Goal: Task Accomplishment & Management: Complete application form

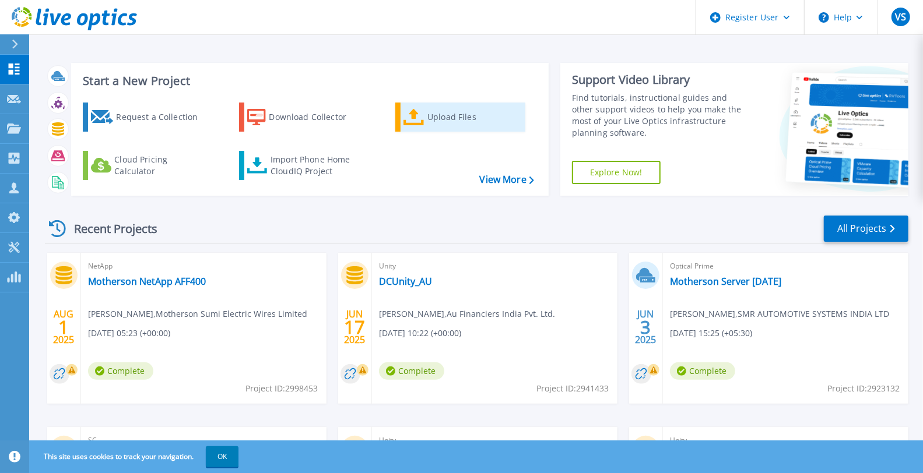
click at [414, 114] on icon at bounding box center [413, 117] width 21 height 17
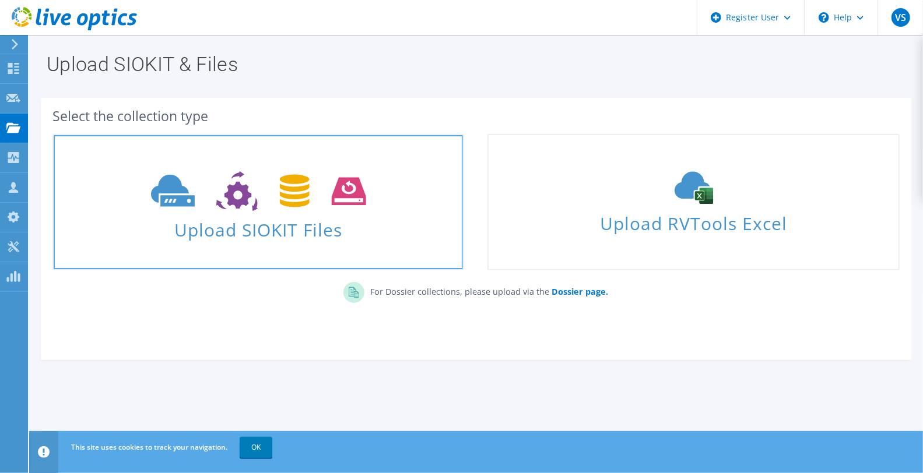
click at [179, 207] on icon at bounding box center [258, 191] width 215 height 40
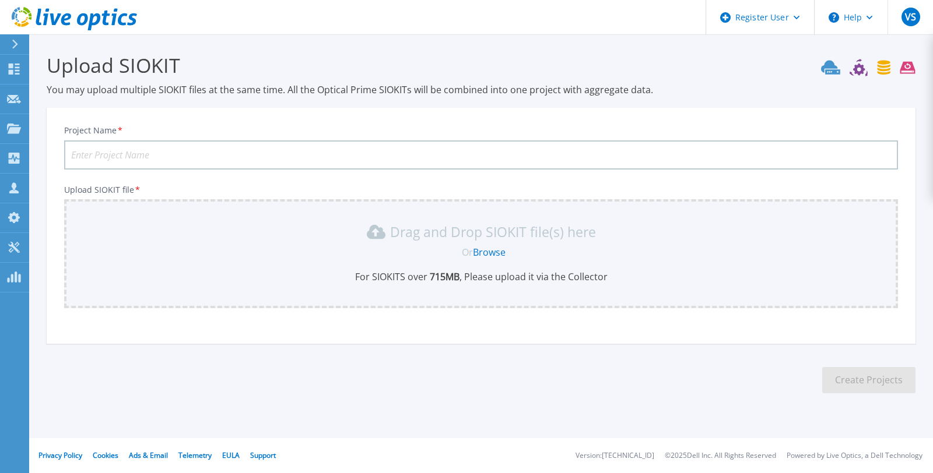
click at [494, 252] on link "Browse" at bounding box center [489, 252] width 33 height 13
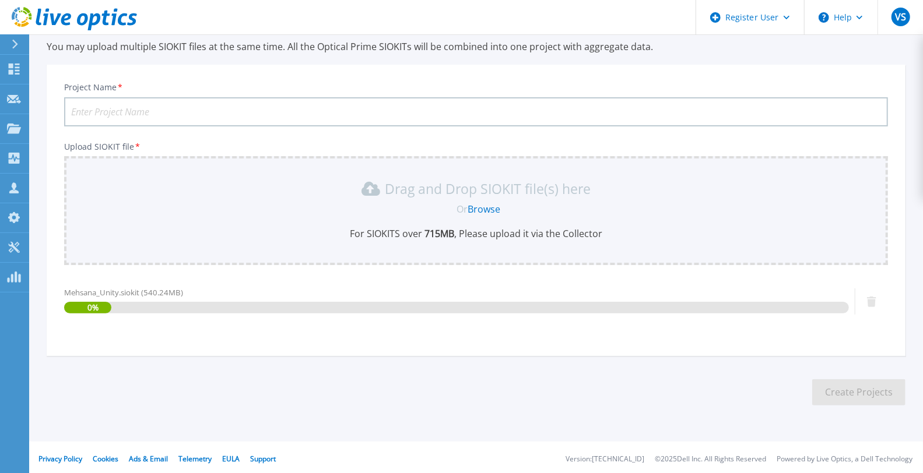
scroll to position [45, 0]
click at [168, 102] on input "Project Name *" at bounding box center [476, 109] width 824 height 29
click at [175, 112] on input "Mehsana ONGC UnityXt 380H" at bounding box center [476, 109] width 824 height 29
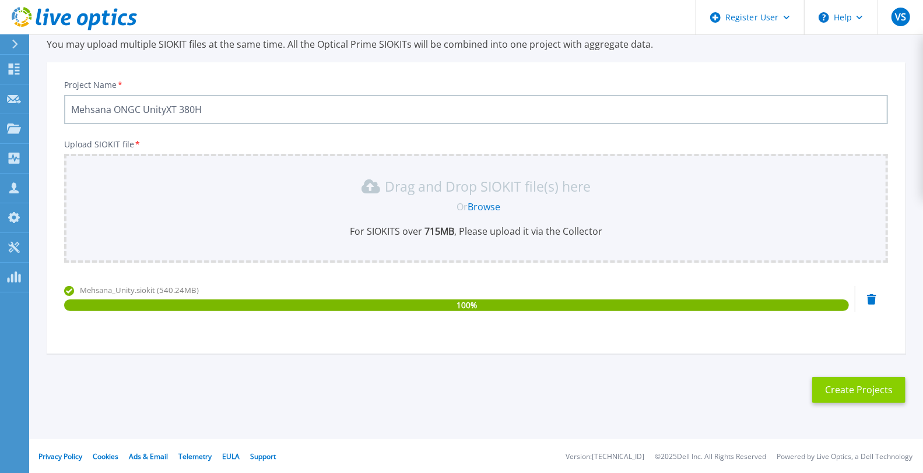
type input "Mehsana ONGC UnityXT 380H"
click at [865, 385] on button "Create Projects" at bounding box center [858, 390] width 93 height 26
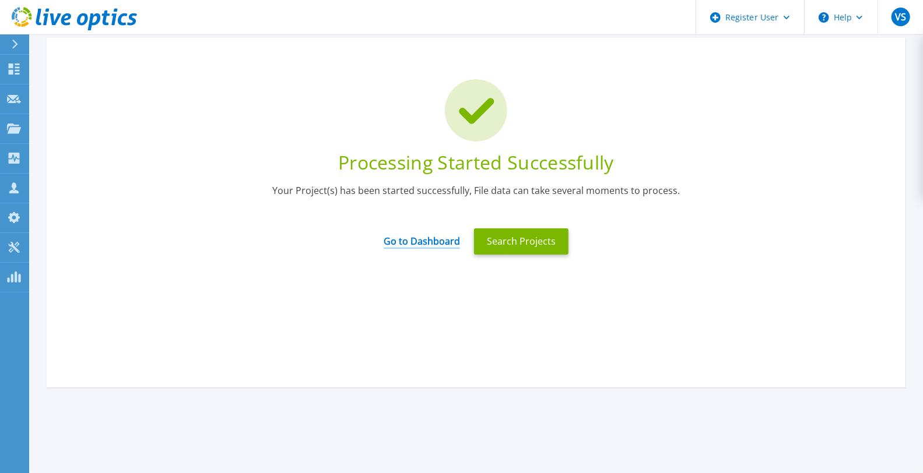
click at [425, 235] on link "Go to Dashboard" at bounding box center [422, 237] width 76 height 23
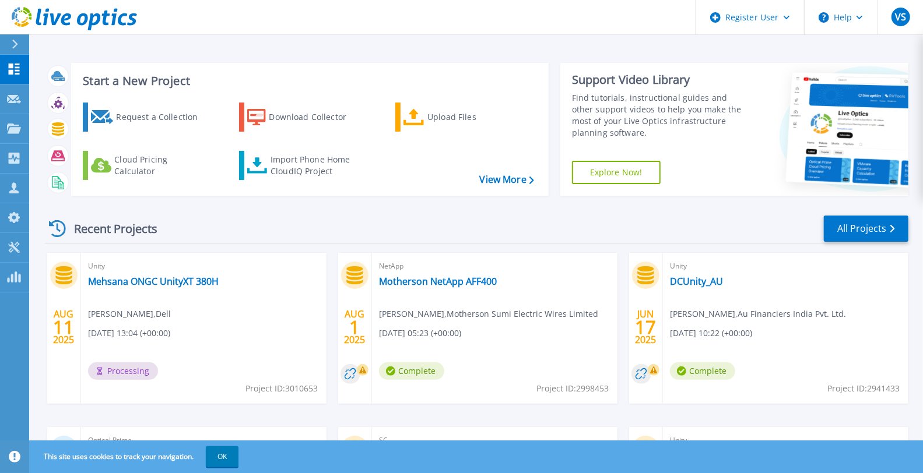
click at [562, 465] on div "This site uses cookies to track your navigation. OK" at bounding box center [461, 457] width 923 height 33
click at [194, 365] on button "Verify Owner" at bounding box center [200, 371] width 82 height 17
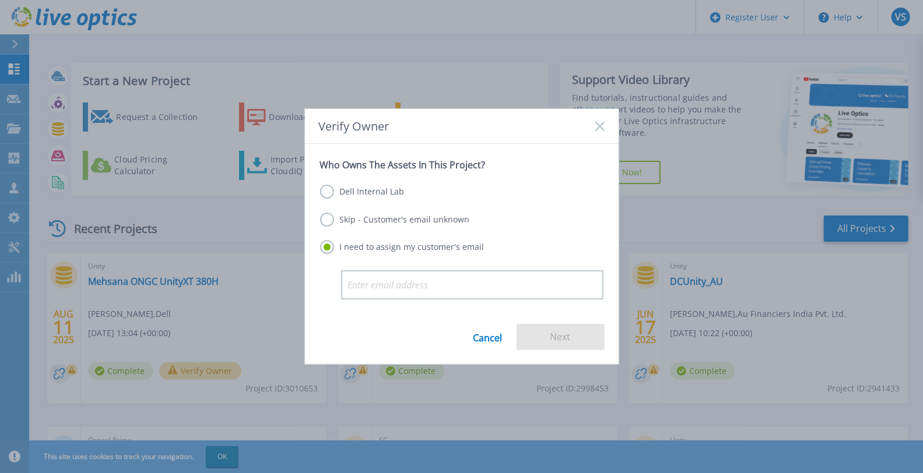
click at [330, 223] on label "Skip - Customer's email unknown" at bounding box center [395, 220] width 150 height 14
click at [0, 0] on input "Skip - Customer's email unknown" at bounding box center [0, 0] width 0 height 0
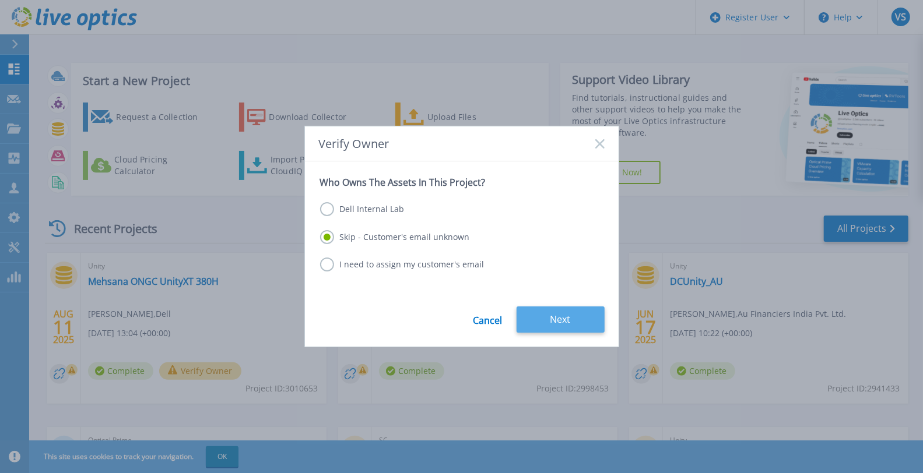
click at [586, 316] on button "Next" at bounding box center [560, 320] width 88 height 26
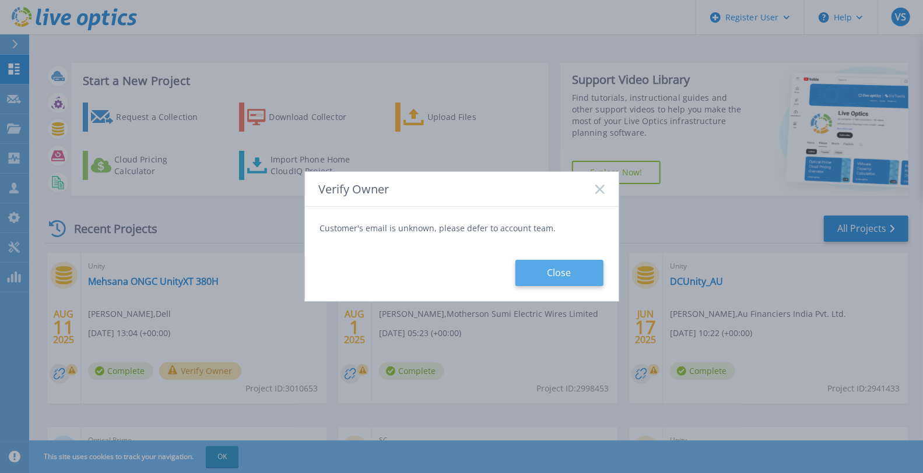
click at [565, 269] on button "Close" at bounding box center [559, 273] width 88 height 26
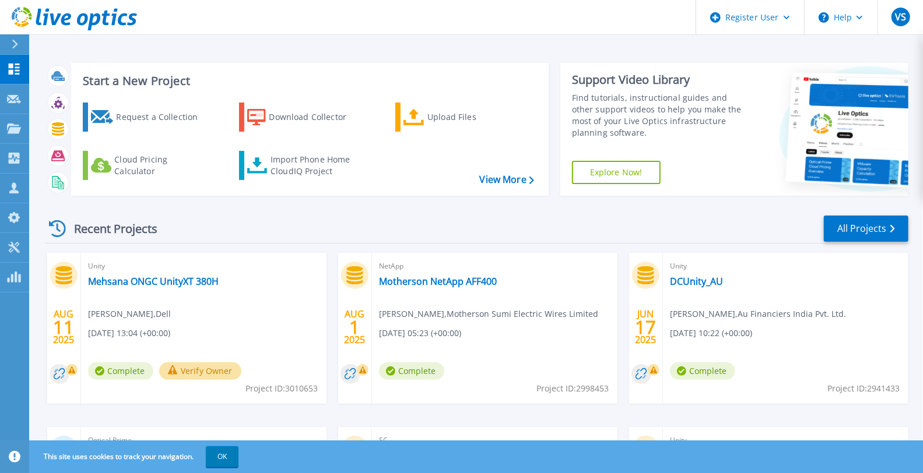
click at [197, 371] on button "Verify Owner" at bounding box center [200, 371] width 82 height 17
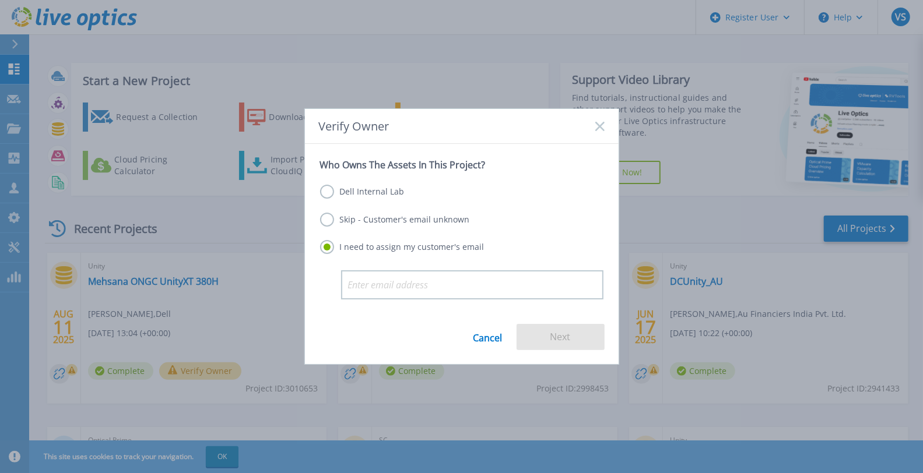
click at [329, 220] on label "Skip - Customer's email unknown" at bounding box center [395, 220] width 150 height 14
click at [0, 0] on input "Skip - Customer's email unknown" at bounding box center [0, 0] width 0 height 0
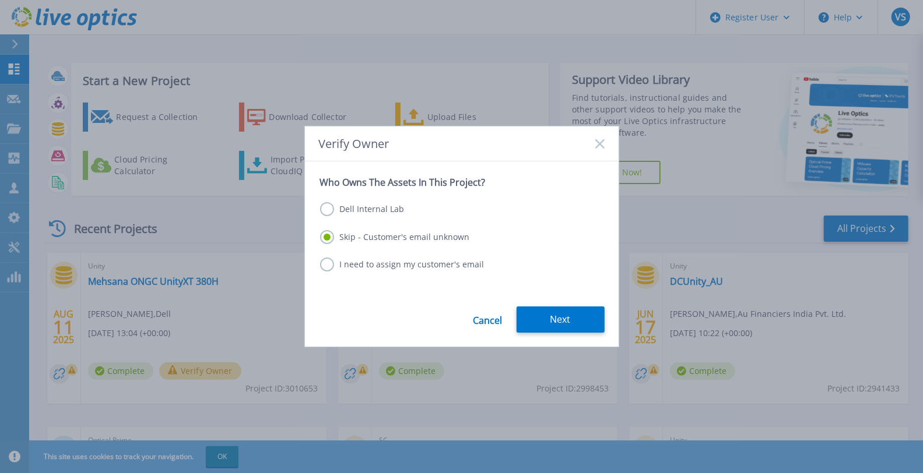
click at [326, 263] on label "I need to assign my customer's email" at bounding box center [402, 265] width 164 height 14
click at [0, 0] on input "I need to assign my customer's email" at bounding box center [0, 0] width 0 height 0
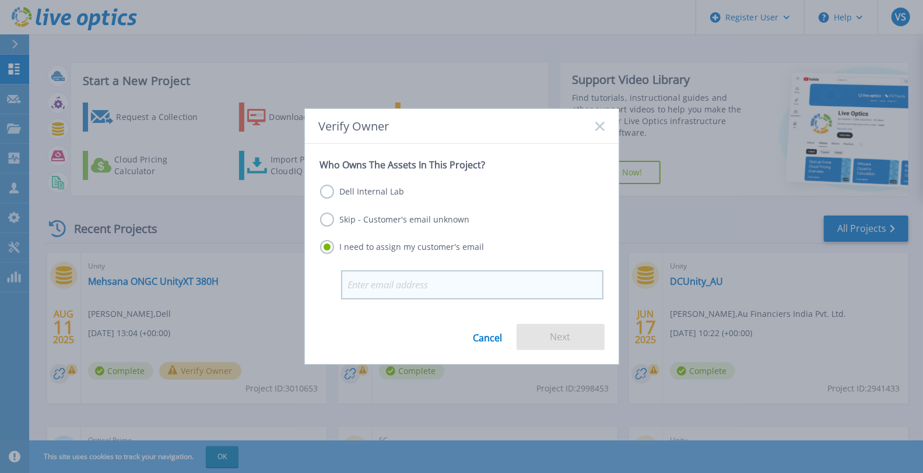
click at [375, 289] on input "email" at bounding box center [472, 284] width 262 height 29
type input "mehsana_ithelpdesk@ongc.co.in"
click at [544, 333] on button "Next" at bounding box center [560, 337] width 88 height 26
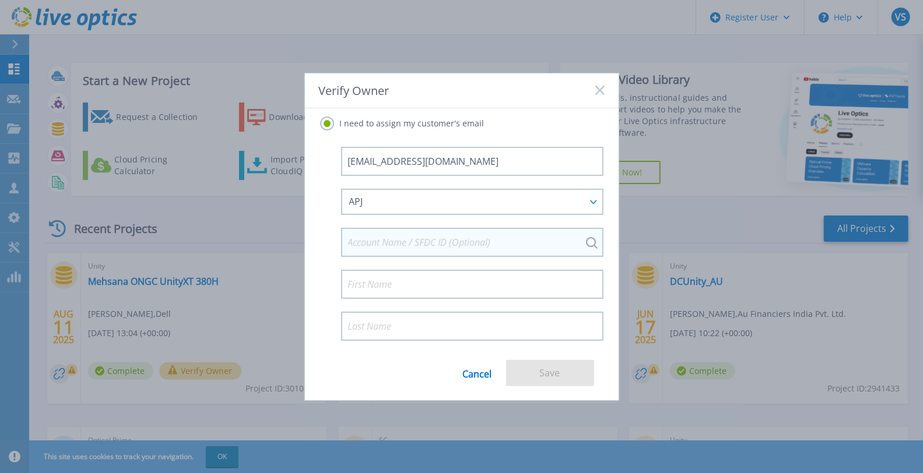
scroll to position [88, 0]
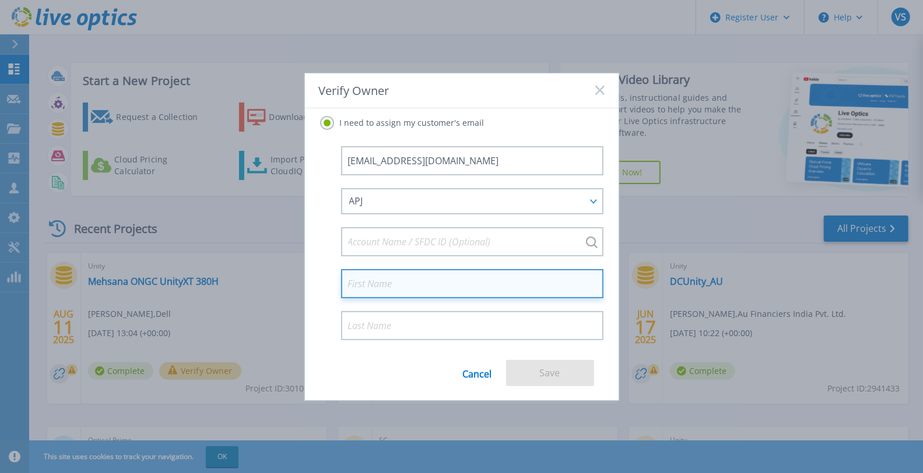
click at [371, 284] on input at bounding box center [472, 283] width 262 height 29
click at [362, 275] on input at bounding box center [472, 283] width 262 height 29
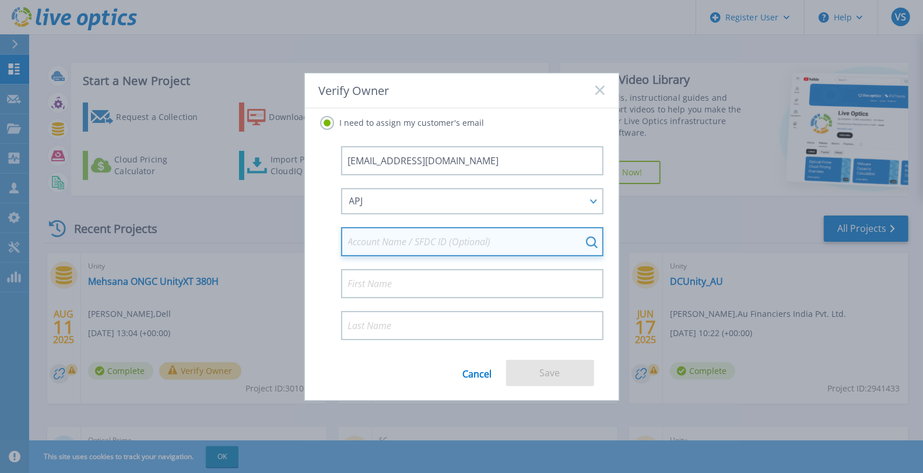
click at [377, 242] on input at bounding box center [472, 241] width 262 height 29
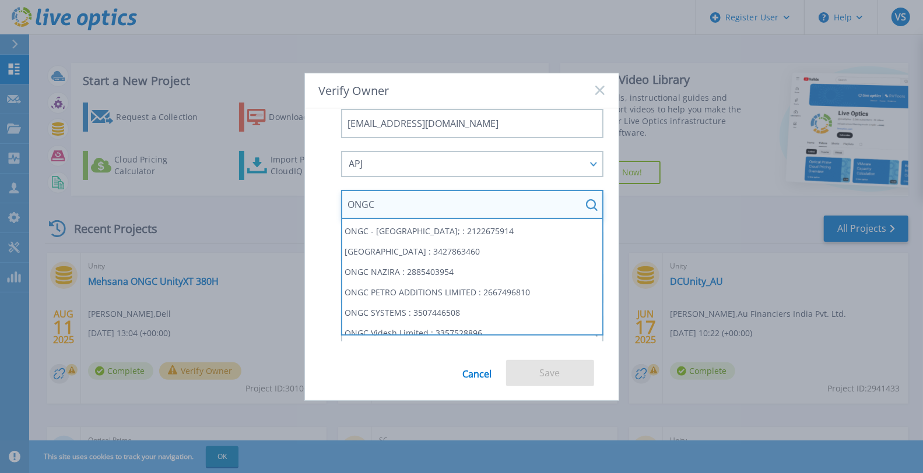
scroll to position [30, 0]
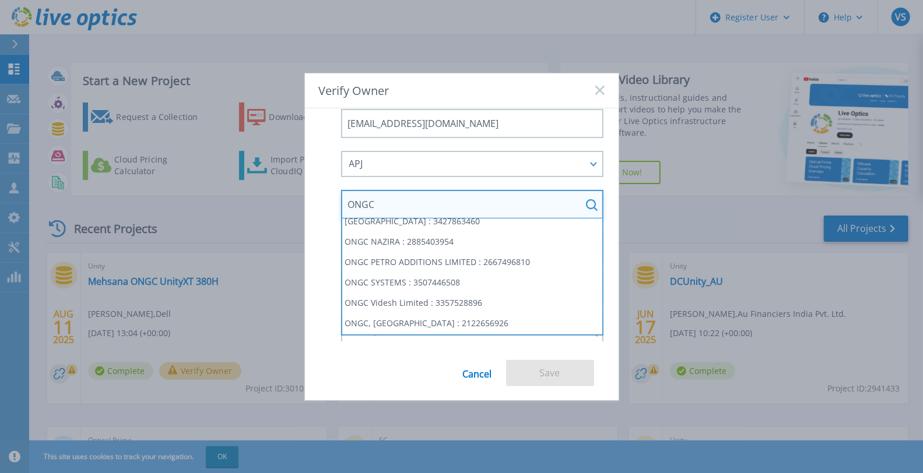
click at [378, 204] on input "ONGC" at bounding box center [472, 204] width 262 height 29
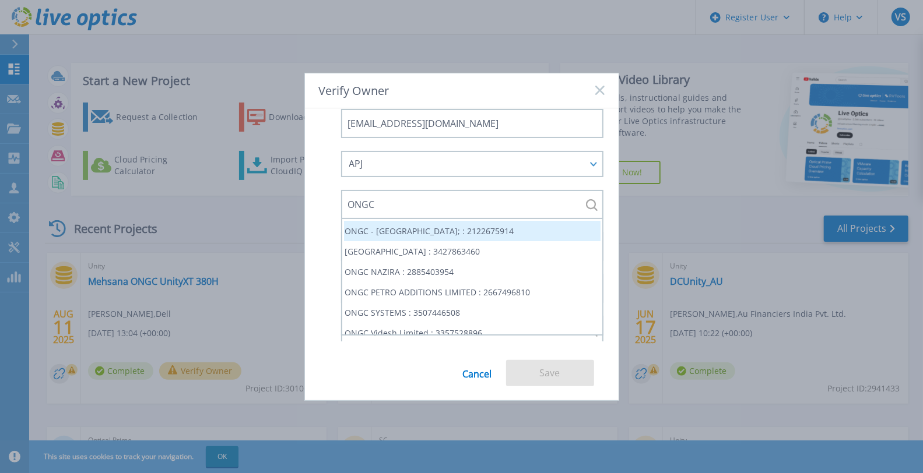
click at [399, 228] on li "ONGC - Ahmedabad; : 2122675914" at bounding box center [472, 231] width 256 height 20
type input "ONGC - Ahmedabad; : 2122675914"
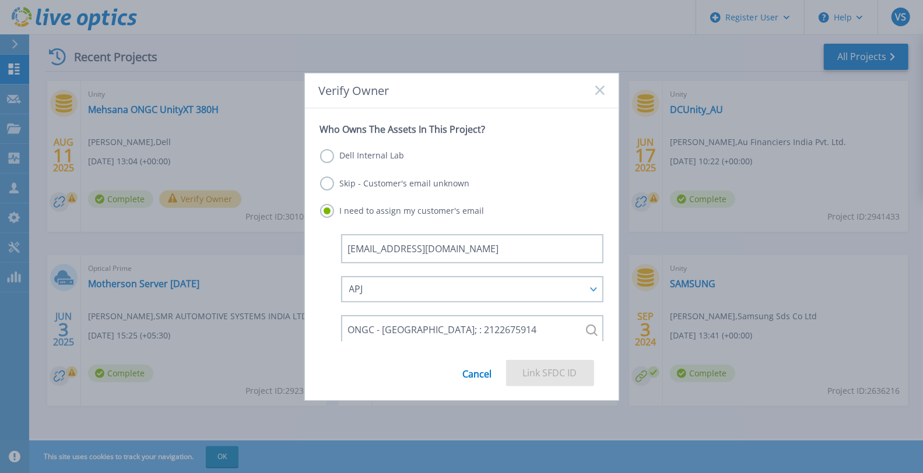
scroll to position [125, 0]
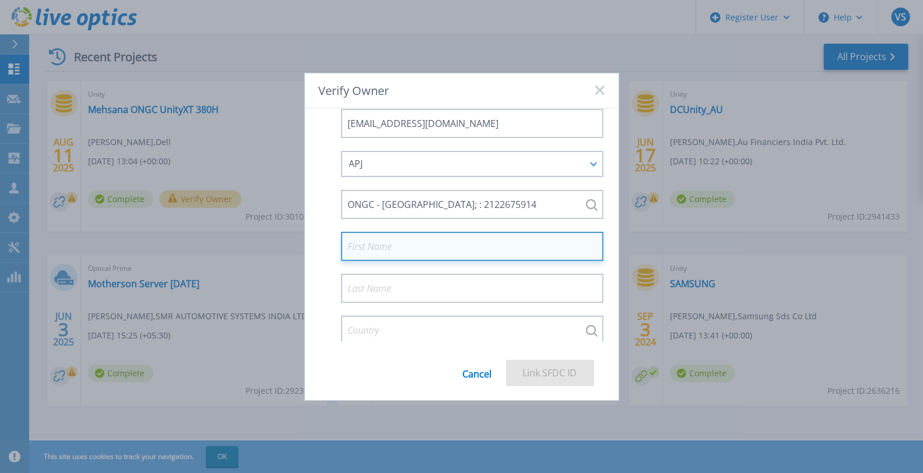
click at [402, 237] on input at bounding box center [472, 246] width 262 height 29
type input "Storage"
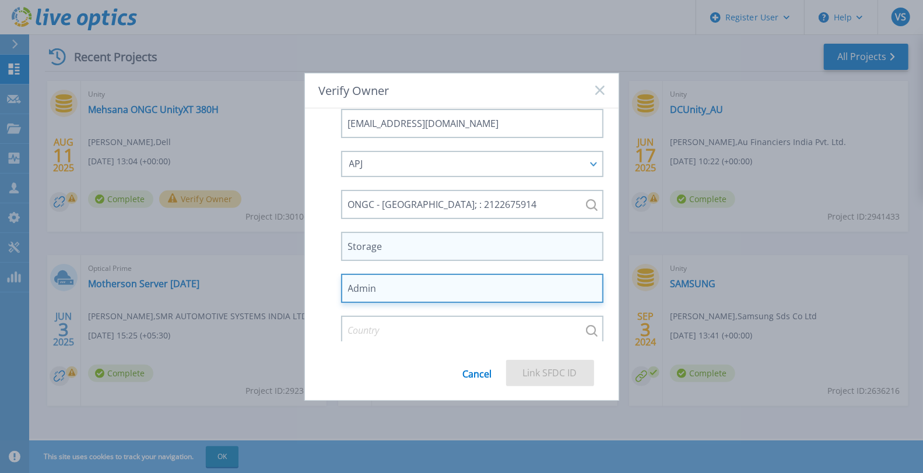
type input "Admin"
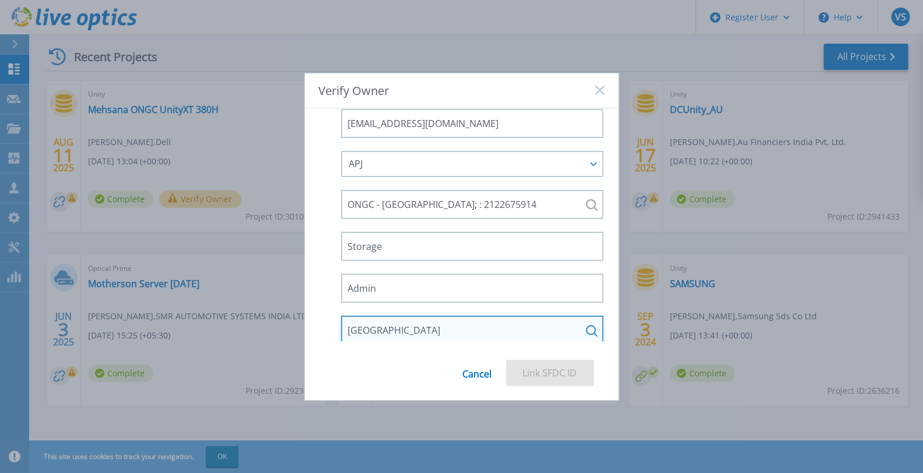
type input "India"
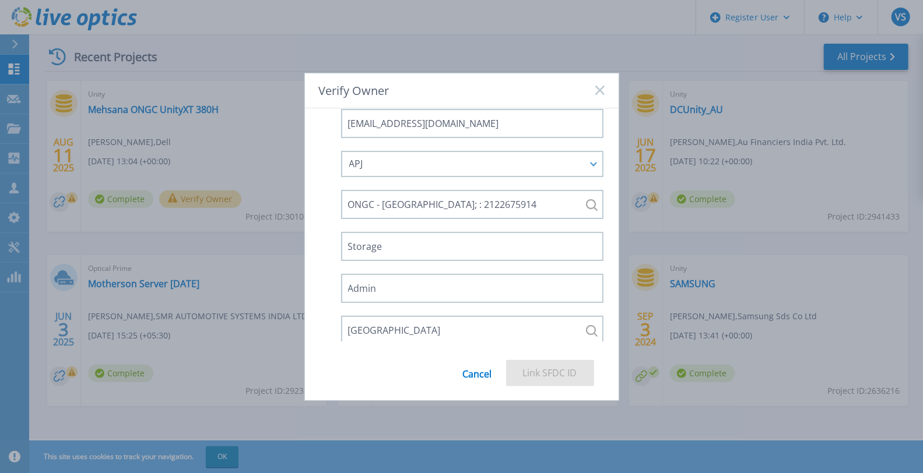
click at [353, 382] on div "Cancel Link SFDC ID" at bounding box center [462, 380] width 314 height 40
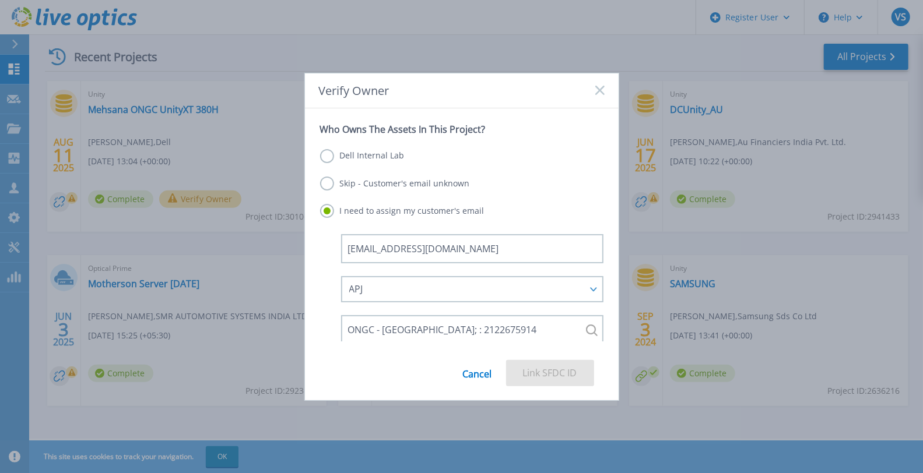
click at [331, 157] on label "Dell Internal Lab" at bounding box center [362, 156] width 85 height 14
click at [0, 0] on input "Dell Internal Lab" at bounding box center [0, 0] width 0 height 0
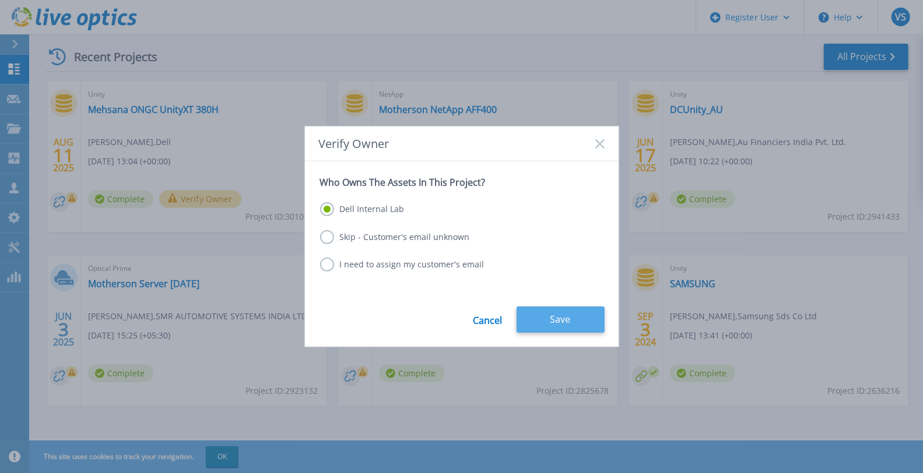
click at [567, 318] on button "Save" at bounding box center [560, 320] width 88 height 26
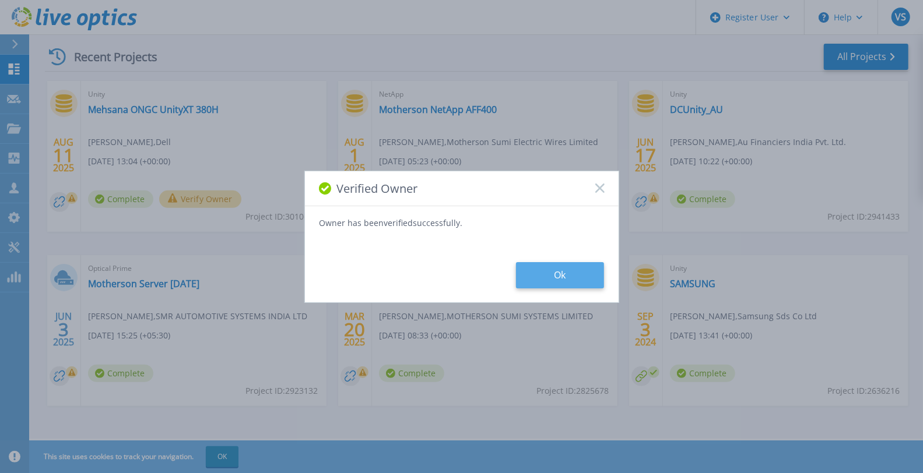
click at [560, 266] on button "Ok" at bounding box center [560, 275] width 88 height 26
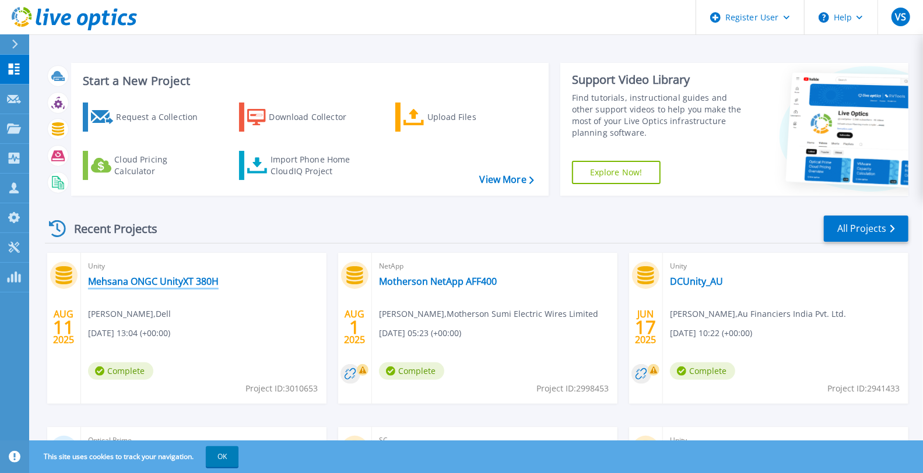
click at [154, 284] on link "Mehsana ONGC UnityXT 380H" at bounding box center [153, 282] width 131 height 12
